Goal: Communication & Community: Answer question/provide support

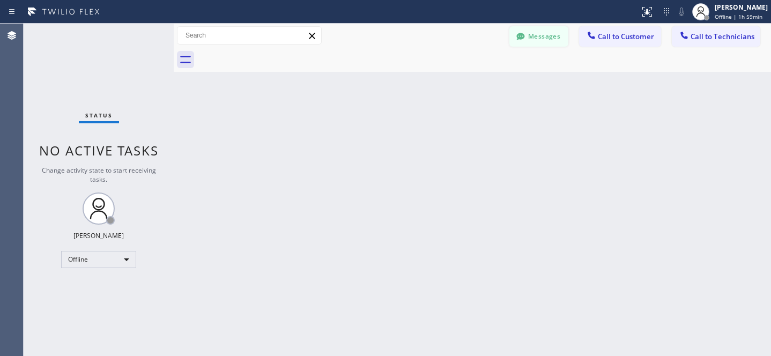
click at [532, 36] on button "Messages" at bounding box center [538, 36] width 59 height 20
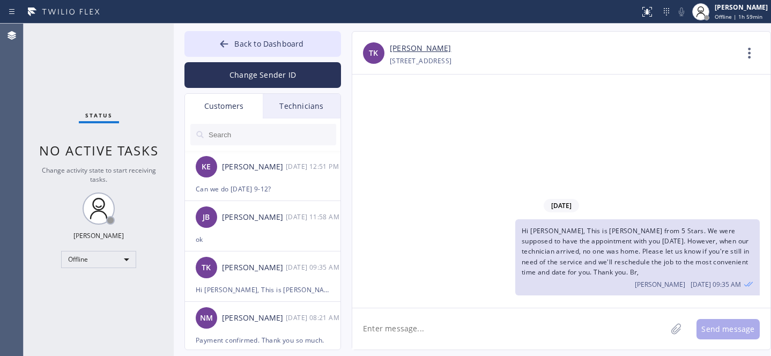
click at [251, 132] on input "text" at bounding box center [271, 134] width 129 height 21
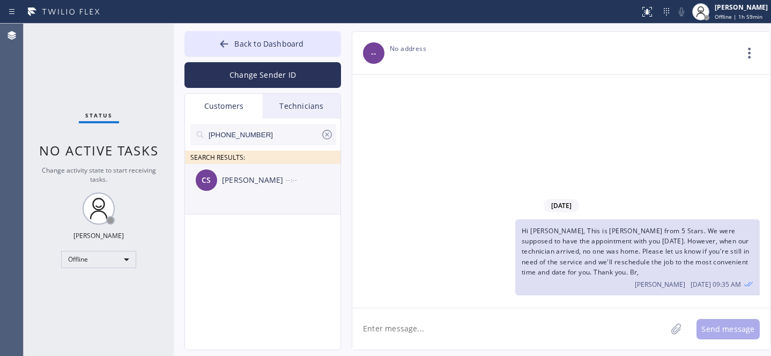
click at [256, 188] on div "CS [PERSON_NAME] --:--" at bounding box center [263, 180] width 156 height 32
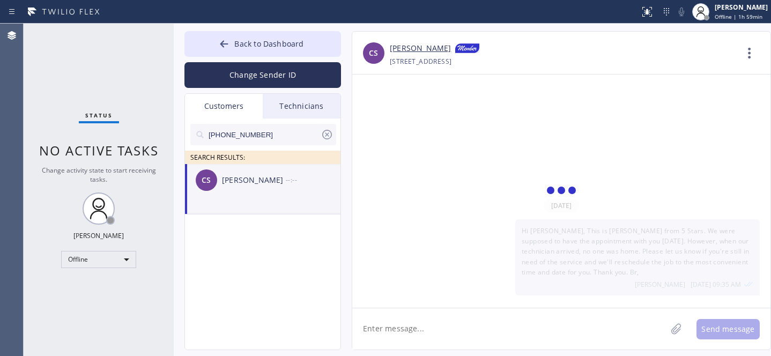
scroll to position [85, 0]
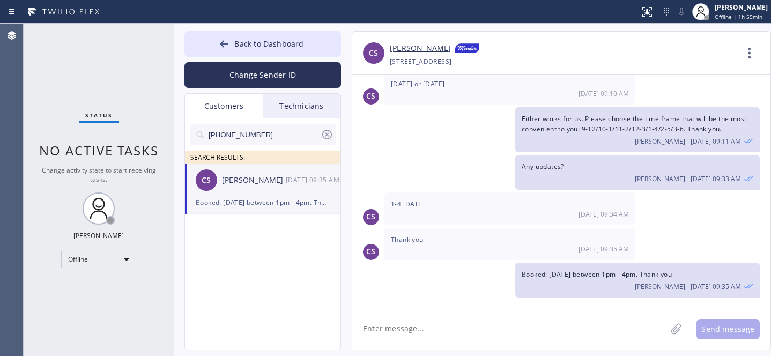
click at [412, 319] on textarea at bounding box center [509, 328] width 314 height 41
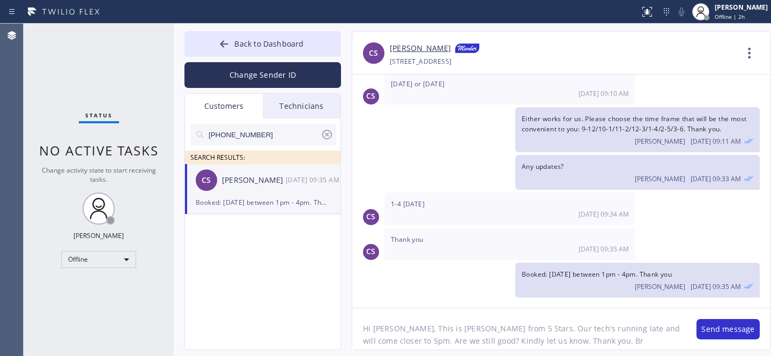
type textarea "Hi [PERSON_NAME], This is [PERSON_NAME] from 5 Stars. Our tech's running late a…"
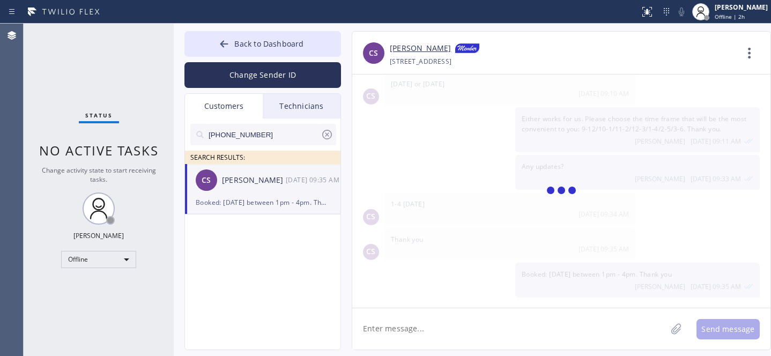
scroll to position [167, 0]
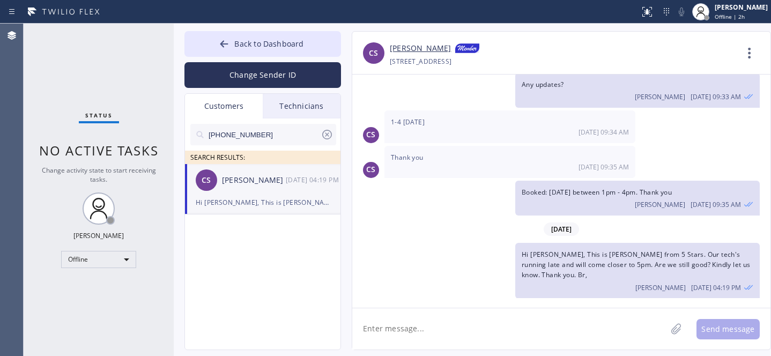
click at [328, 133] on icon at bounding box center [327, 135] width 10 height 10
click at [250, 36] on button "Back to Dashboard" at bounding box center [262, 44] width 156 height 26
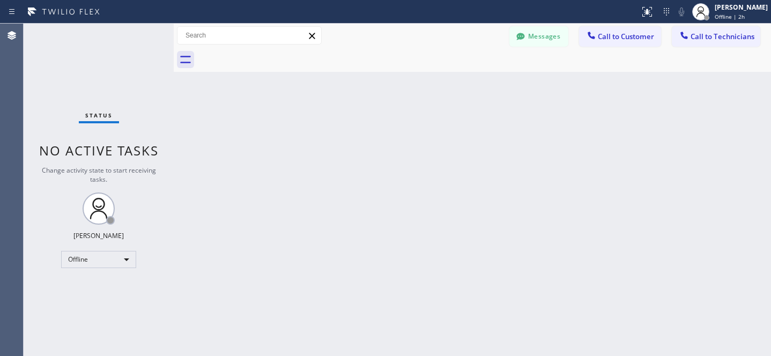
click at [537, 39] on button "Messages" at bounding box center [538, 36] width 59 height 20
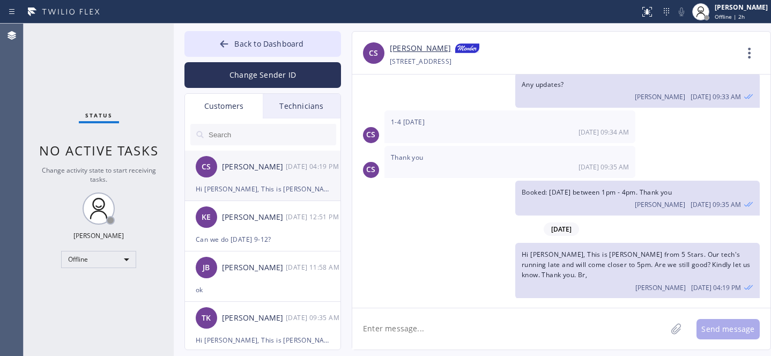
click at [251, 179] on div "CS [PERSON_NAME] [DATE] 04:19 PM" at bounding box center [263, 167] width 156 height 32
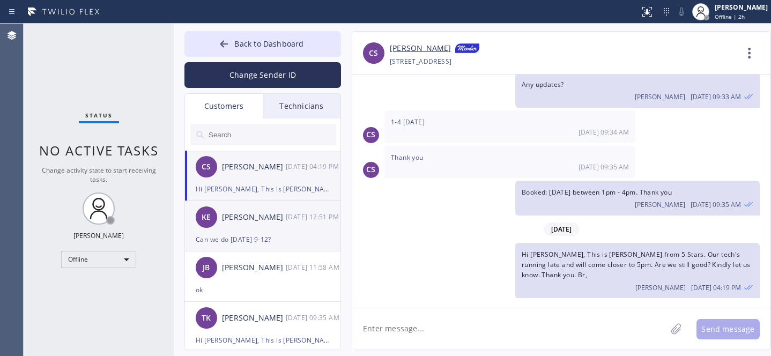
click at [247, 231] on div "KE [PERSON_NAME] [DATE] 12:51 PM" at bounding box center [263, 217] width 156 height 32
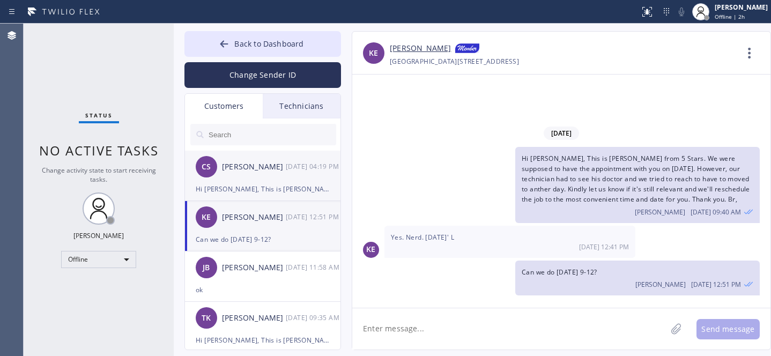
scroll to position [0, 0]
click at [251, 40] on span "Back to Dashboard" at bounding box center [268, 44] width 69 height 10
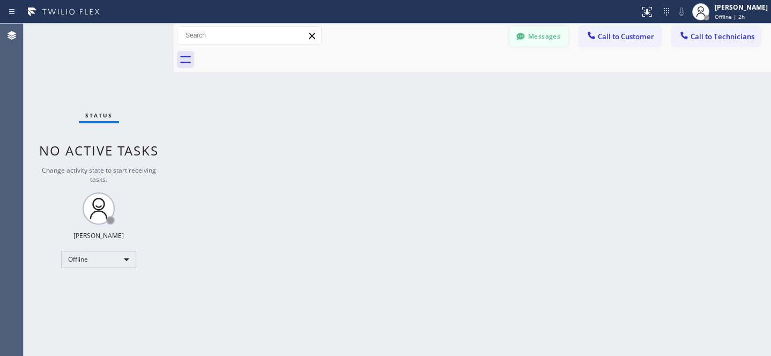
click at [548, 36] on button "Messages" at bounding box center [538, 36] width 59 height 20
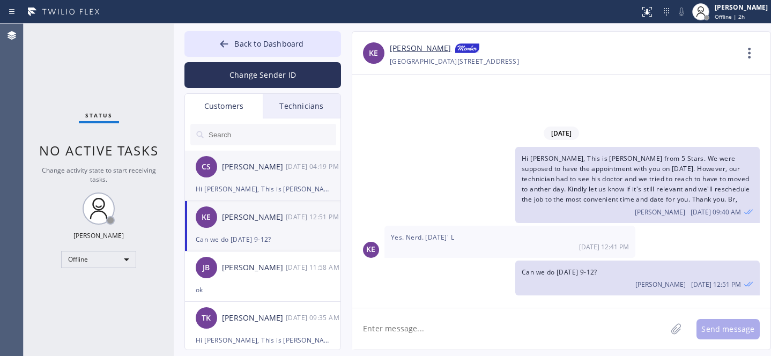
click at [264, 173] on div "CS [PERSON_NAME] [DATE] 04:19 PM" at bounding box center [263, 167] width 156 height 32
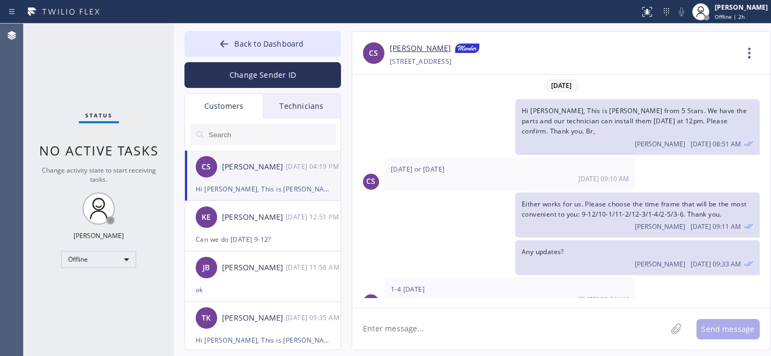
scroll to position [167, 0]
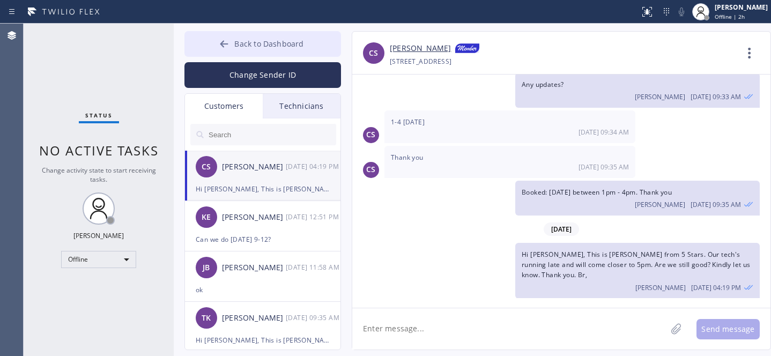
click at [247, 49] on button "Back to Dashboard" at bounding box center [262, 44] width 156 height 26
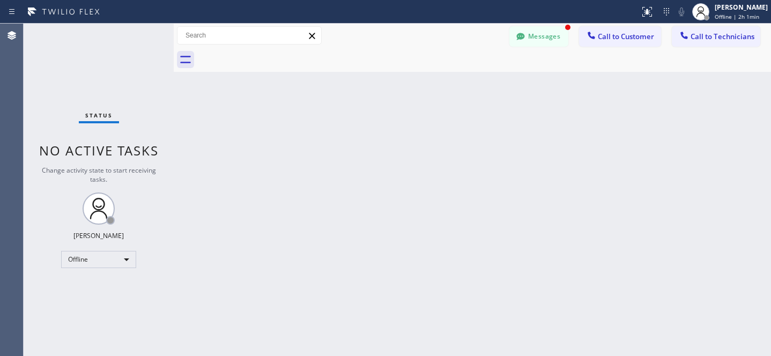
scroll to position [202, 0]
click at [536, 31] on button "Messages" at bounding box center [538, 36] width 59 height 20
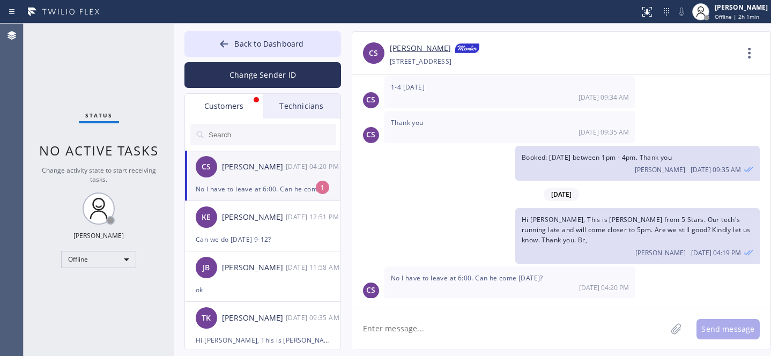
click at [250, 181] on div "CS [PERSON_NAME] [DATE] 04:20 PM" at bounding box center [263, 167] width 156 height 32
click at [246, 49] on button "Back to Dashboard" at bounding box center [262, 44] width 156 height 26
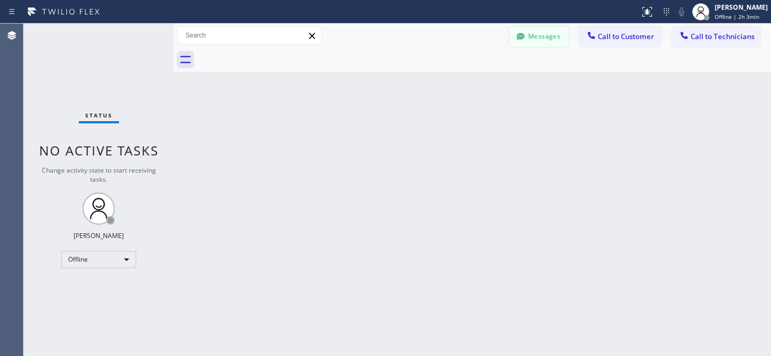
click at [529, 40] on button "Messages" at bounding box center [538, 36] width 59 height 20
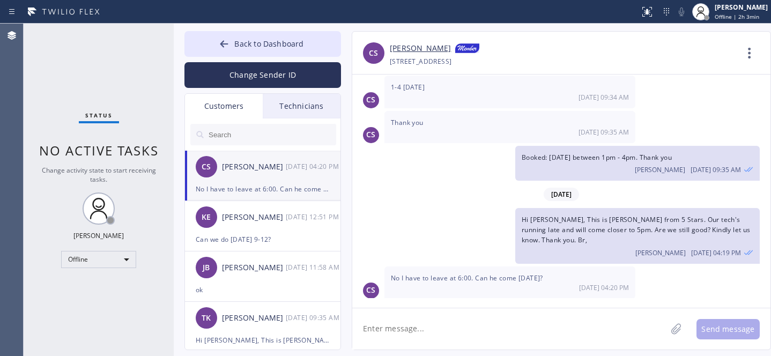
click at [411, 316] on textarea at bounding box center [509, 328] width 314 height 41
type textarea "[PERSON_NAME]"
type textarea "[DATE] 3-6?"
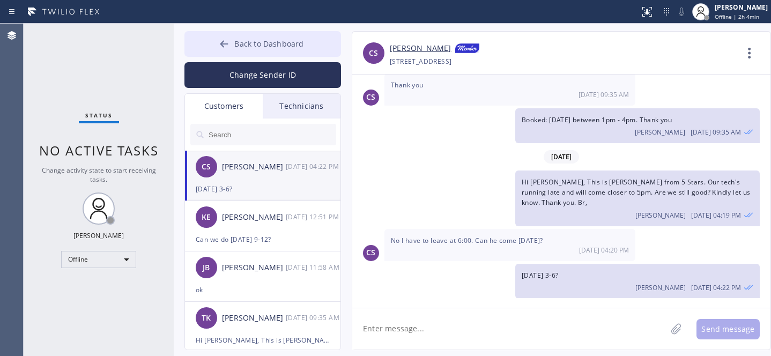
drag, startPoint x: 233, startPoint y: 47, endPoint x: 234, endPoint y: 35, distance: 11.3
click at [233, 48] on button "Back to Dashboard" at bounding box center [262, 44] width 156 height 26
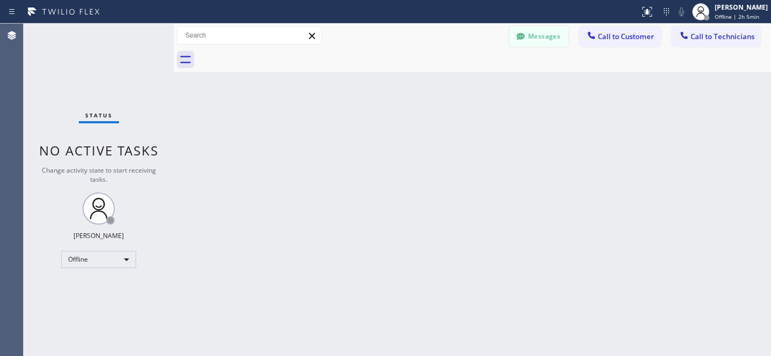
click at [542, 34] on button "Messages" at bounding box center [538, 36] width 59 height 20
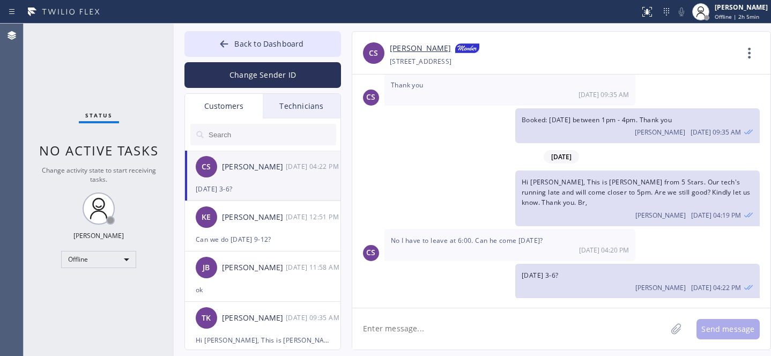
click at [274, 181] on div "CS [PERSON_NAME] [DATE] 04:22 PM" at bounding box center [263, 167] width 156 height 32
drag, startPoint x: 528, startPoint y: 328, endPoint x: 522, endPoint y: 329, distance: 6.5
click at [528, 329] on textarea at bounding box center [509, 328] width 314 height 41
type textarea "Can we schedule it [PERSON_NAME] 3-6? Please confirm."
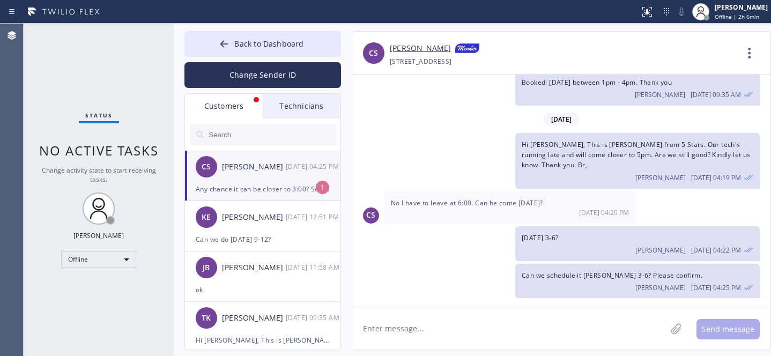
scroll to position [332, 0]
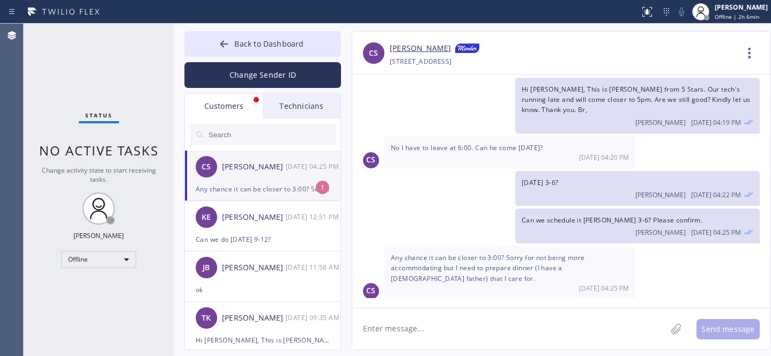
click at [260, 180] on div "CS [PERSON_NAME] [DATE] 04:25 PM" at bounding box center [263, 167] width 156 height 32
click at [435, 317] on textarea at bounding box center [509, 328] width 314 height 41
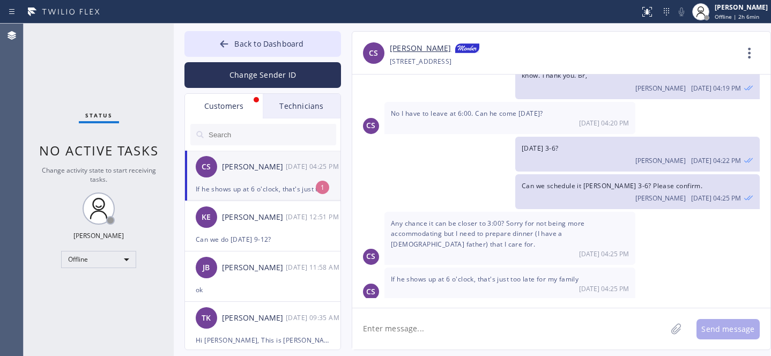
click at [428, 323] on textarea at bounding box center [509, 328] width 314 height 41
click at [271, 195] on div "If he shows up at 6 o'clock, that's just too late for my family" at bounding box center [263, 189] width 134 height 12
click at [428, 328] on textarea at bounding box center [509, 328] width 314 height 41
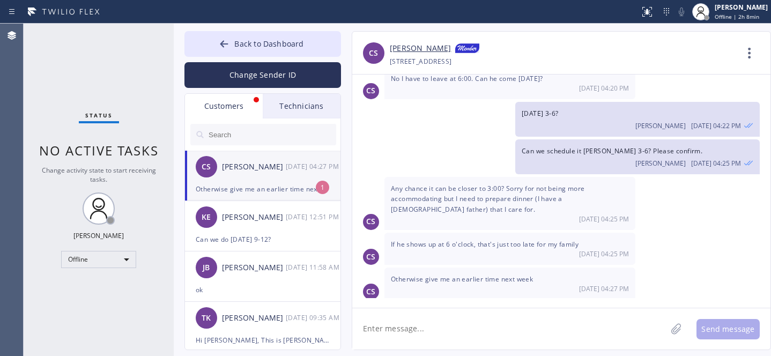
click at [237, 176] on div "CS [PERSON_NAME] [DATE] 04:27 PM" at bounding box center [263, 167] width 156 height 32
click at [446, 274] on span "Otherwise give me an earlier time next week" at bounding box center [462, 278] width 142 height 9
copy span "Otherwise give me an earlier time next week"
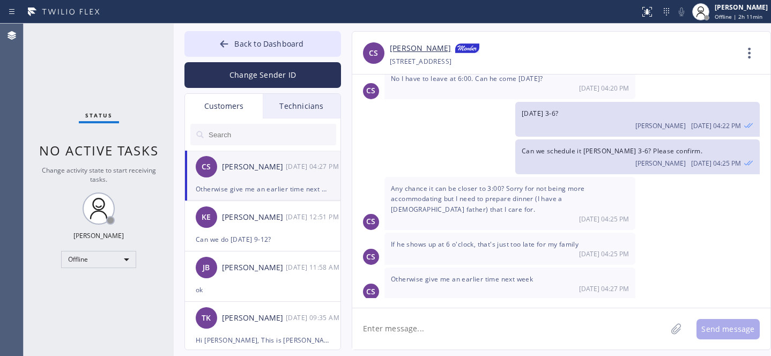
click at [472, 318] on textarea at bounding box center [509, 328] width 314 height 41
type textarea "д"
type textarea "let's do next week then if you don't mind"
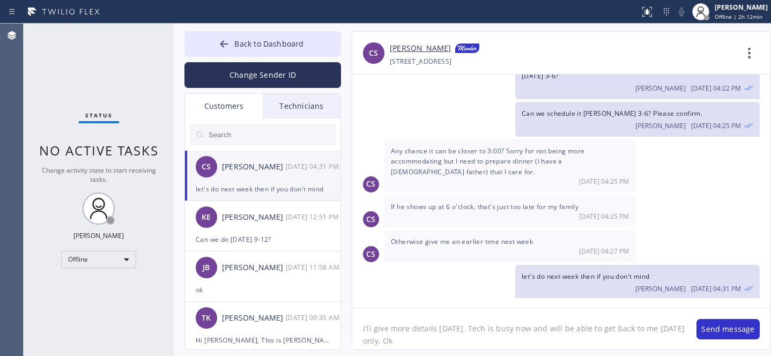
type textarea "I'll give more details [DATE]. Tech is busy now and will be able to get back to…"
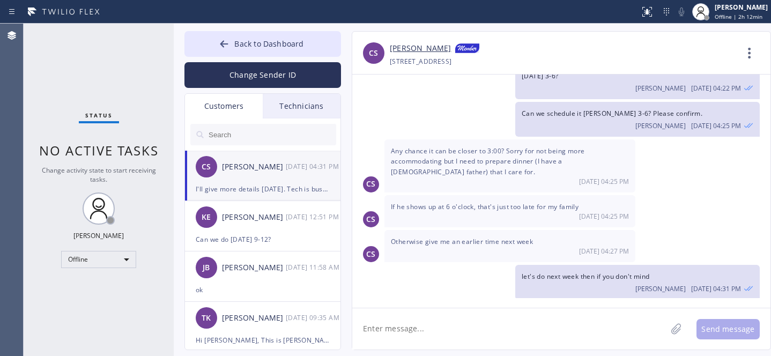
scroll to position [487, 0]
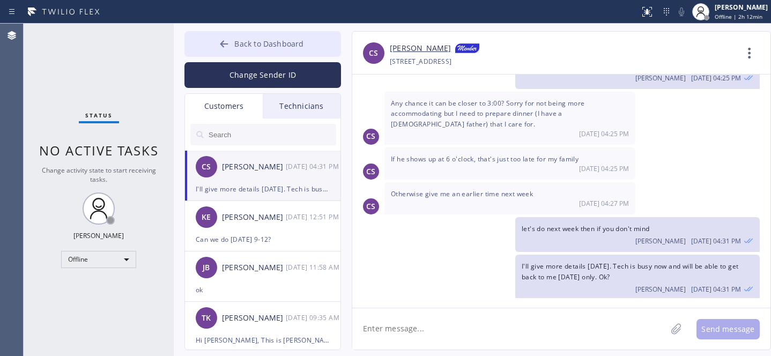
click at [250, 35] on button "Back to Dashboard" at bounding box center [262, 44] width 156 height 26
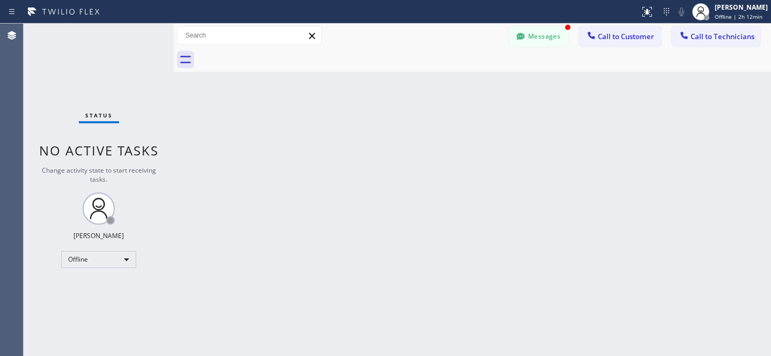
scroll to position [521, 0]
click at [550, 39] on button "Messages" at bounding box center [538, 36] width 59 height 20
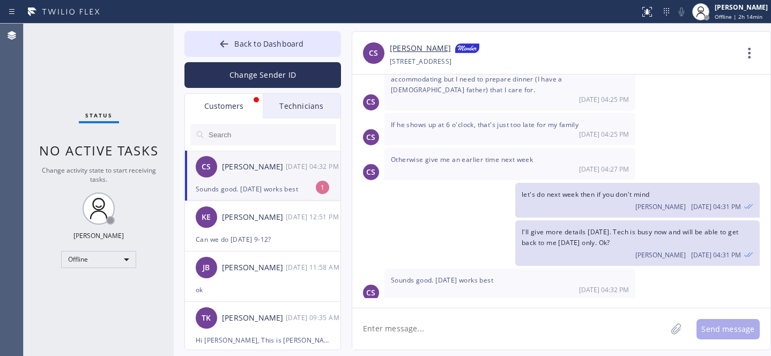
click at [257, 172] on div "[PERSON_NAME]" at bounding box center [254, 167] width 64 height 12
click at [462, 320] on textarea at bounding box center [509, 328] width 314 height 41
type textarea "Ok. I'll be in touch."
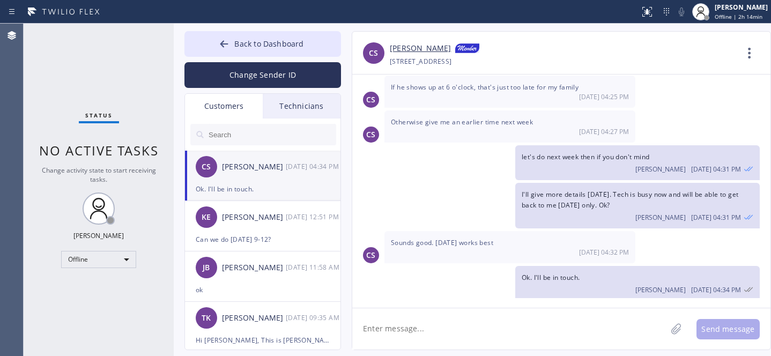
drag, startPoint x: 275, startPoint y: 39, endPoint x: 267, endPoint y: 1, distance: 38.9
click at [274, 39] on span "Back to Dashboard" at bounding box center [268, 44] width 69 height 10
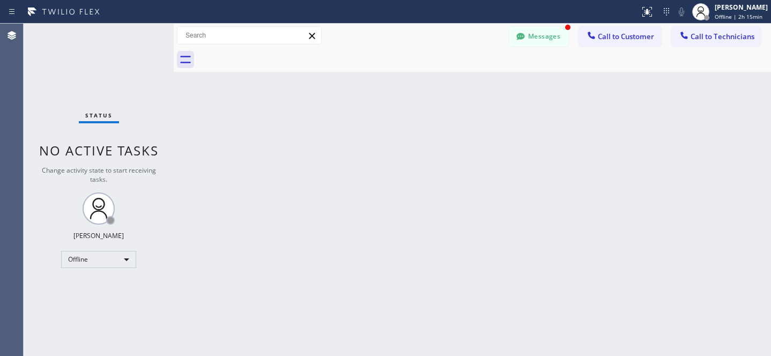
scroll to position [593, 0]
click at [551, 35] on button "Messages" at bounding box center [538, 36] width 59 height 20
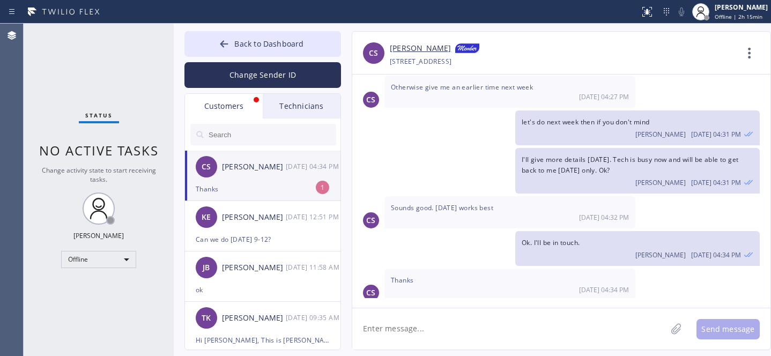
click at [282, 181] on div "CS [PERSON_NAME] [DATE] 04:34 PM" at bounding box center [263, 167] width 156 height 32
click at [438, 333] on textarea at bounding box center [509, 328] width 314 height 41
type textarea "Ц"
type textarea "Welcome"
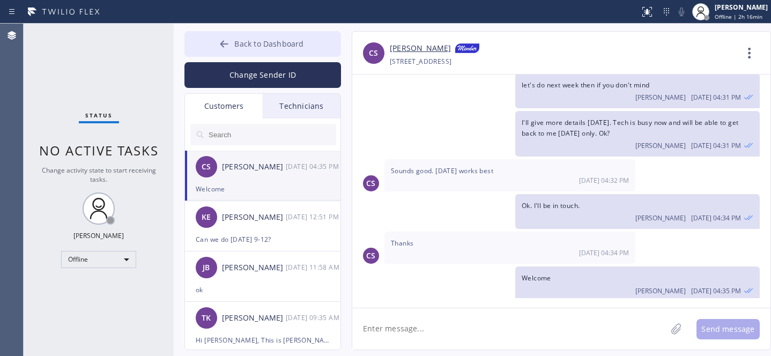
click at [227, 44] on icon at bounding box center [224, 43] width 8 height 7
